Goal: Book appointment/travel/reservation

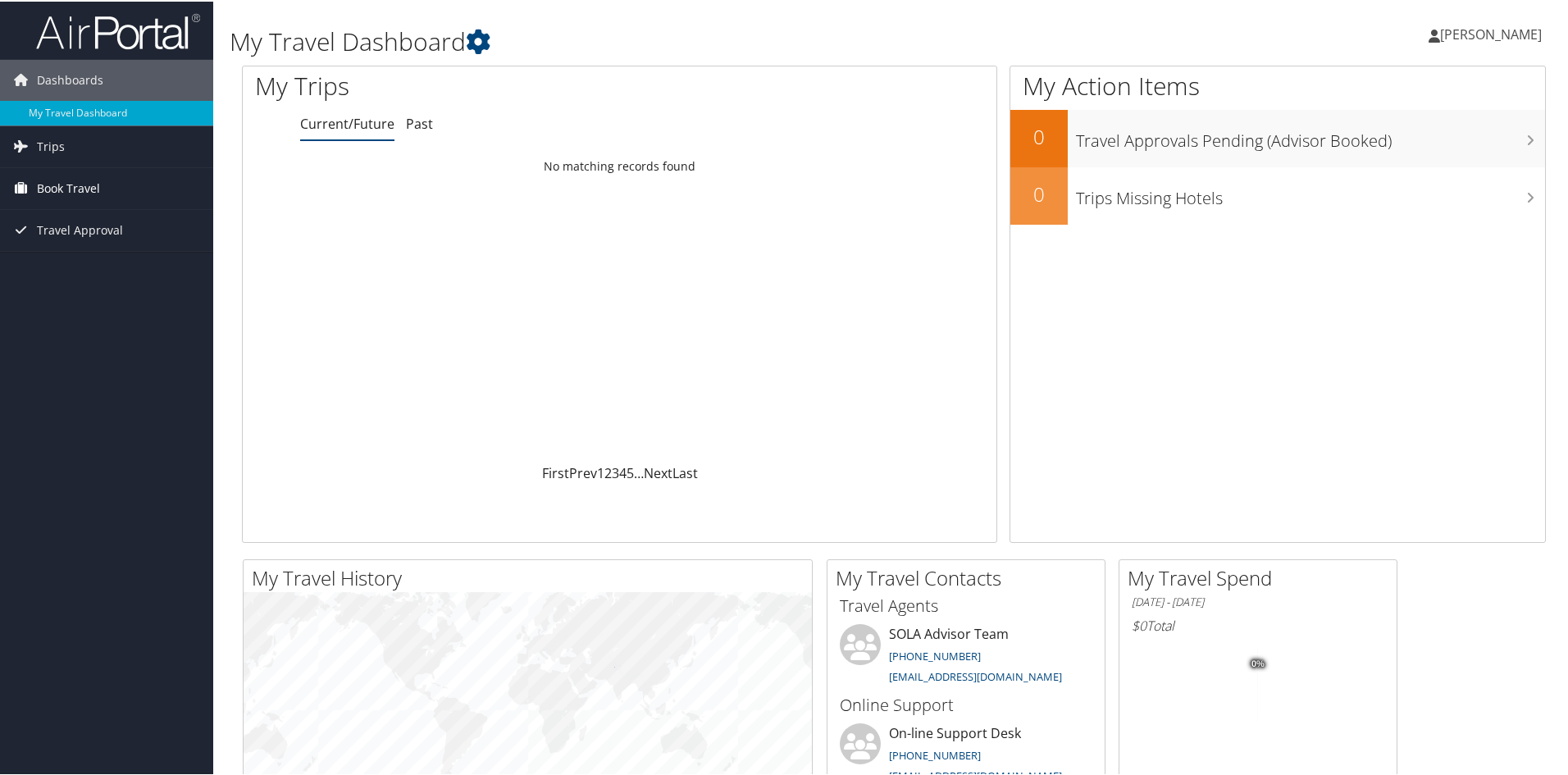
click at [66, 181] on span "Book Travel" at bounding box center [68, 186] width 63 height 41
click at [104, 219] on link "Approval Request (Beta)" at bounding box center [107, 220] width 213 height 25
click at [80, 186] on span "Book Travel" at bounding box center [68, 186] width 63 height 41
click at [101, 241] on link "Book/Manage Online Trips" at bounding box center [107, 245] width 213 height 25
click at [108, 241] on link "Book/Manage Online Trips" at bounding box center [107, 245] width 213 height 25
